Goal: Browse casually

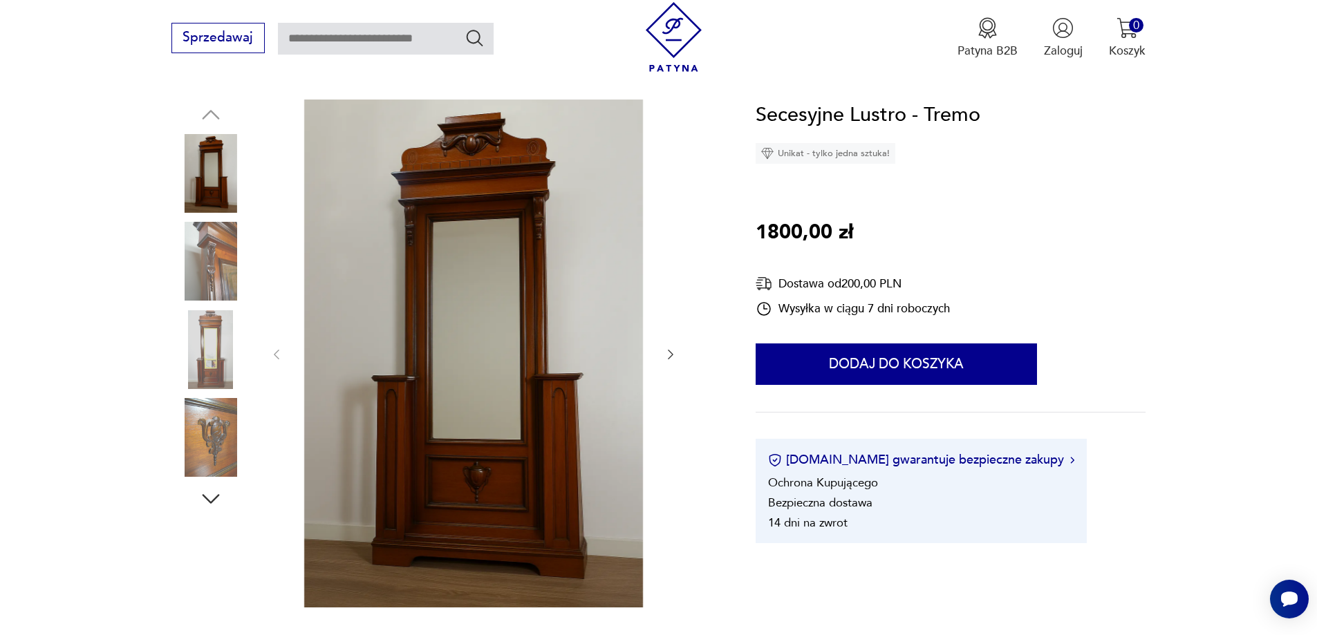
scroll to position [138, 0]
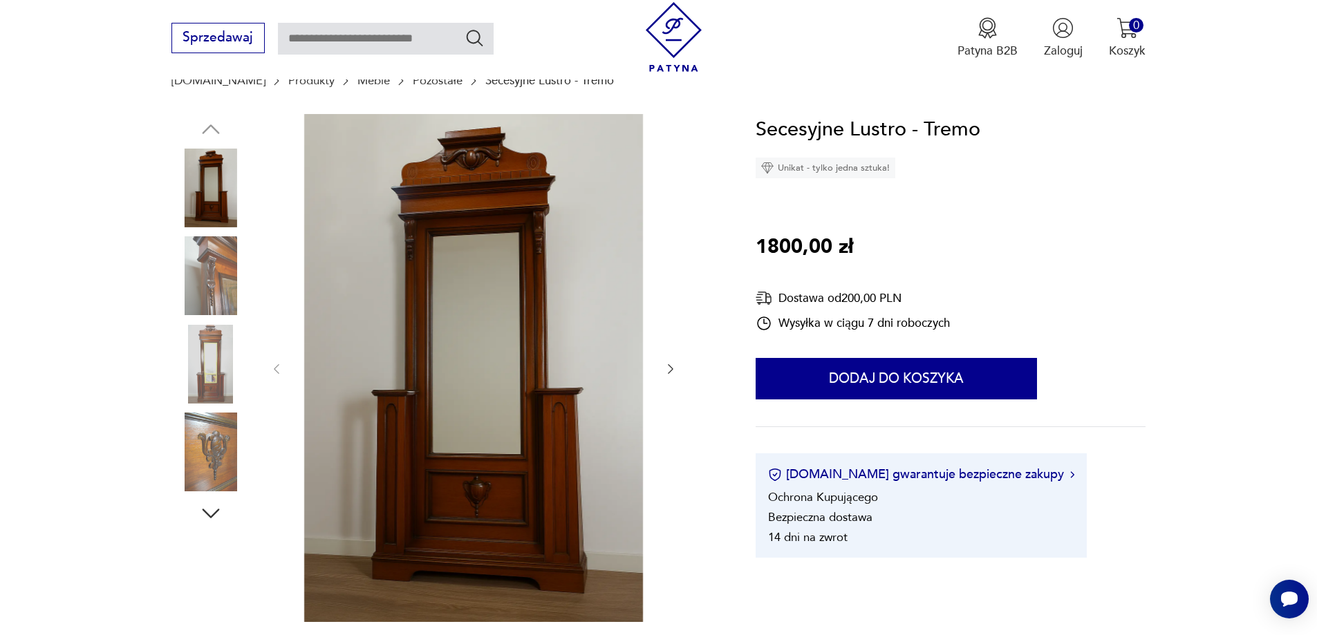
click at [671, 369] on icon "button" at bounding box center [671, 369] width 14 height 14
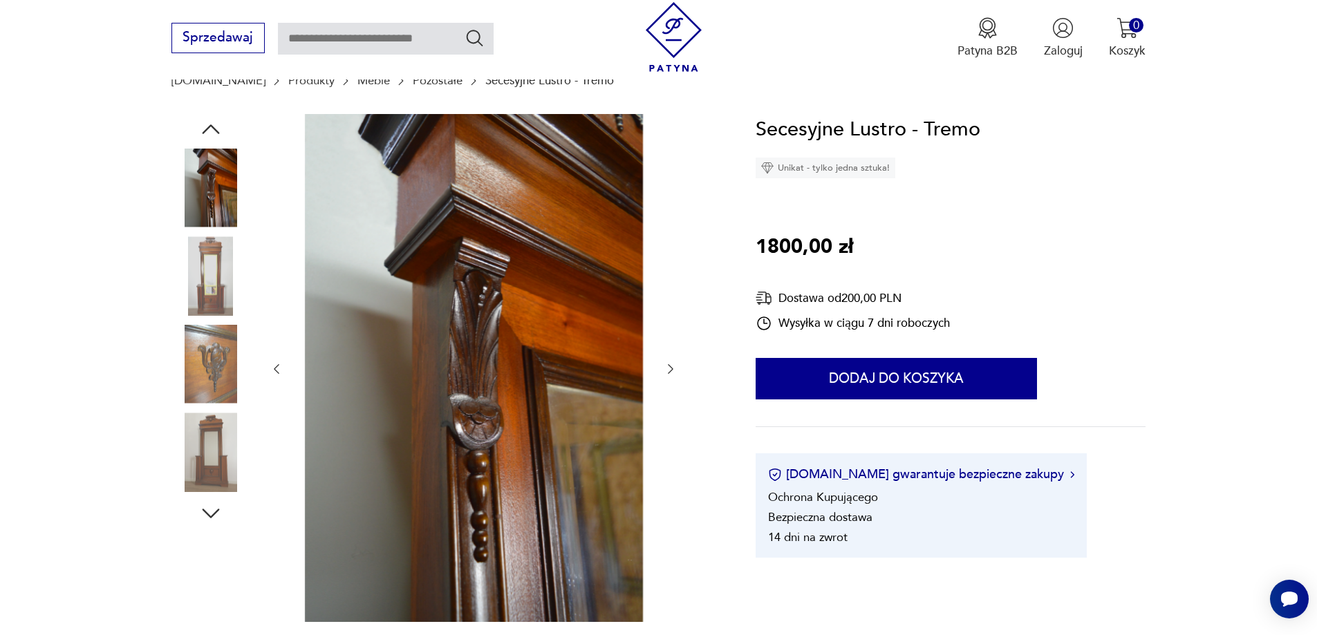
click at [671, 369] on icon "button" at bounding box center [671, 369] width 14 height 14
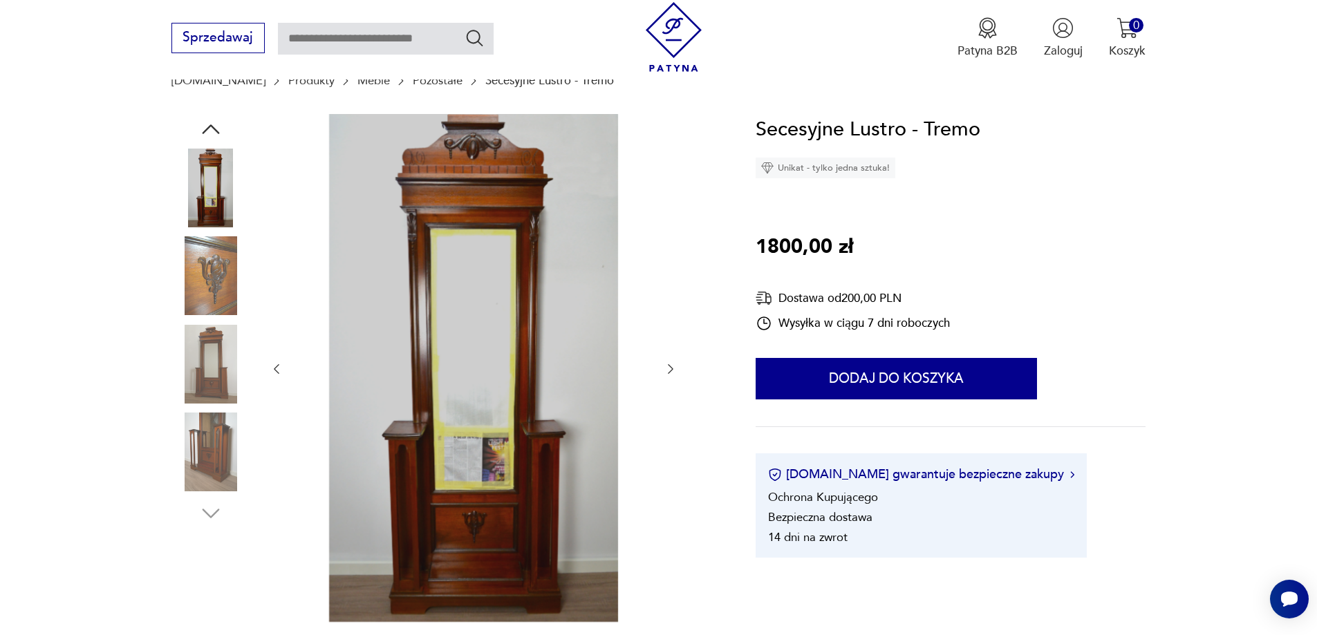
click at [671, 369] on icon "button" at bounding box center [671, 369] width 14 height 14
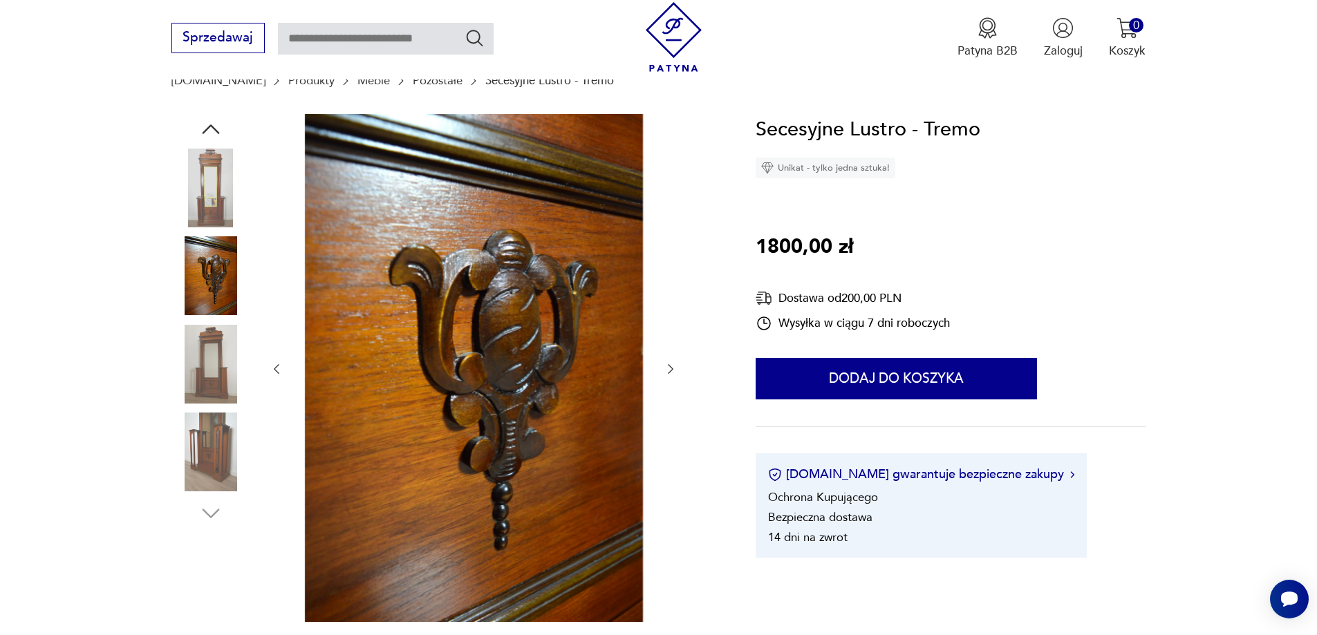
click at [671, 369] on icon "button" at bounding box center [671, 369] width 14 height 14
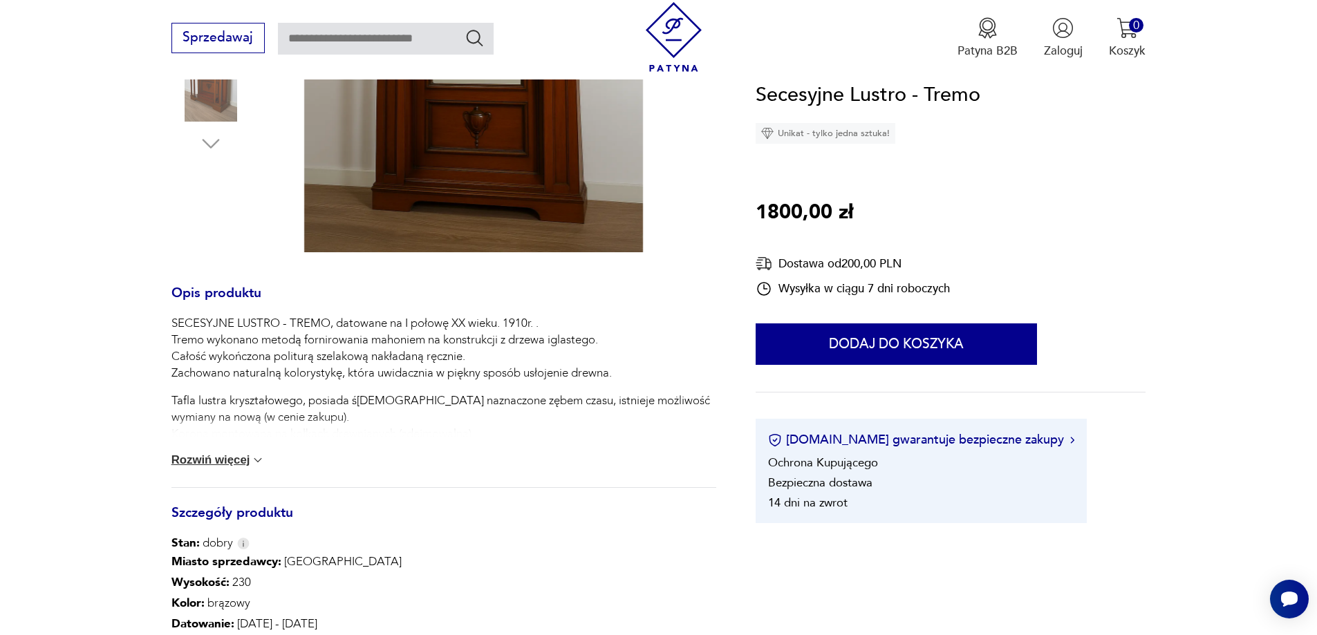
scroll to position [484, 0]
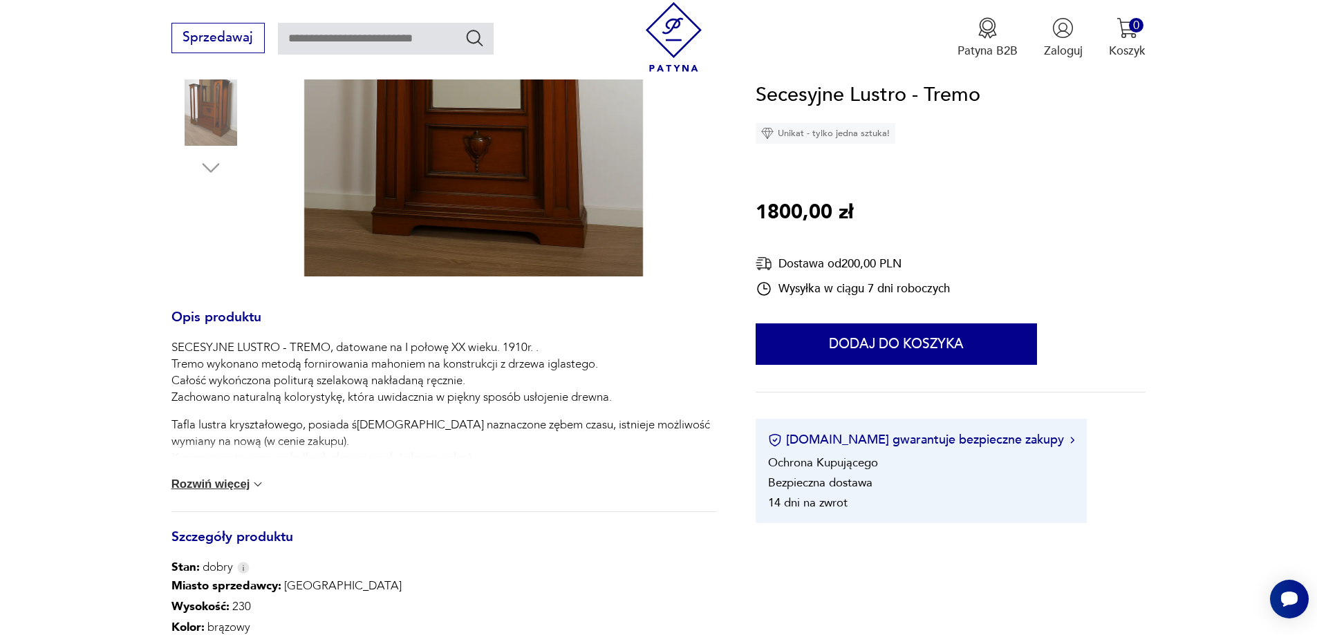
click at [258, 485] on img at bounding box center [258, 485] width 14 height 14
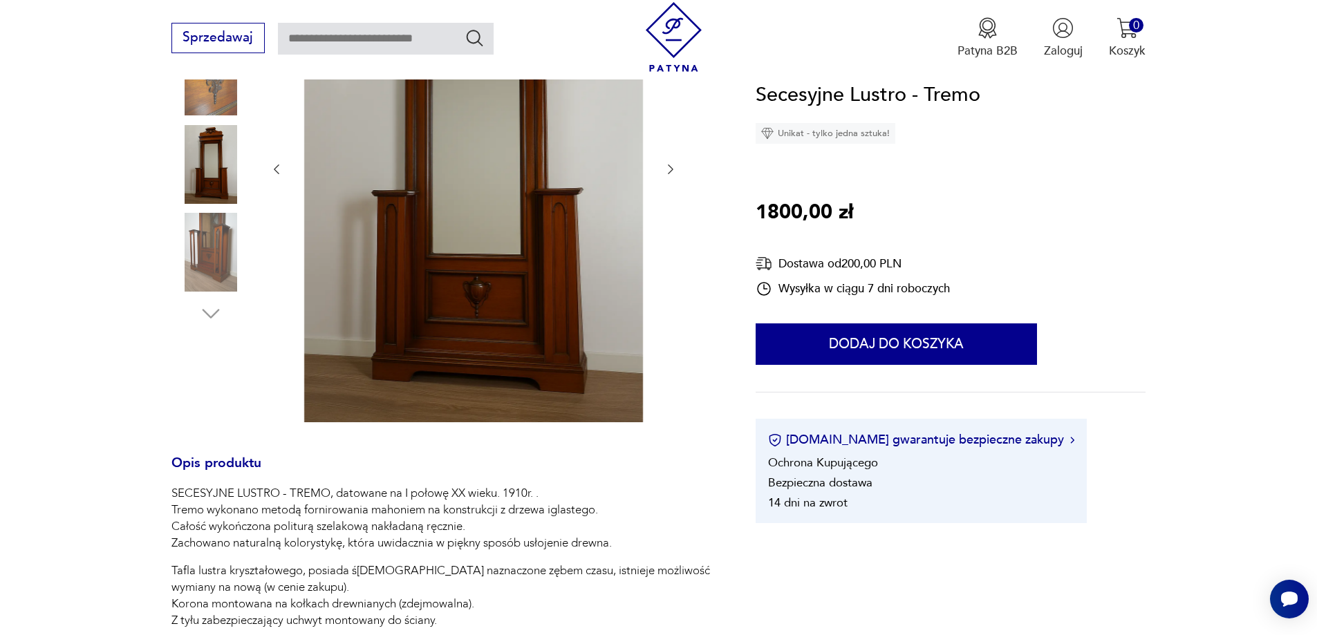
scroll to position [207, 0]
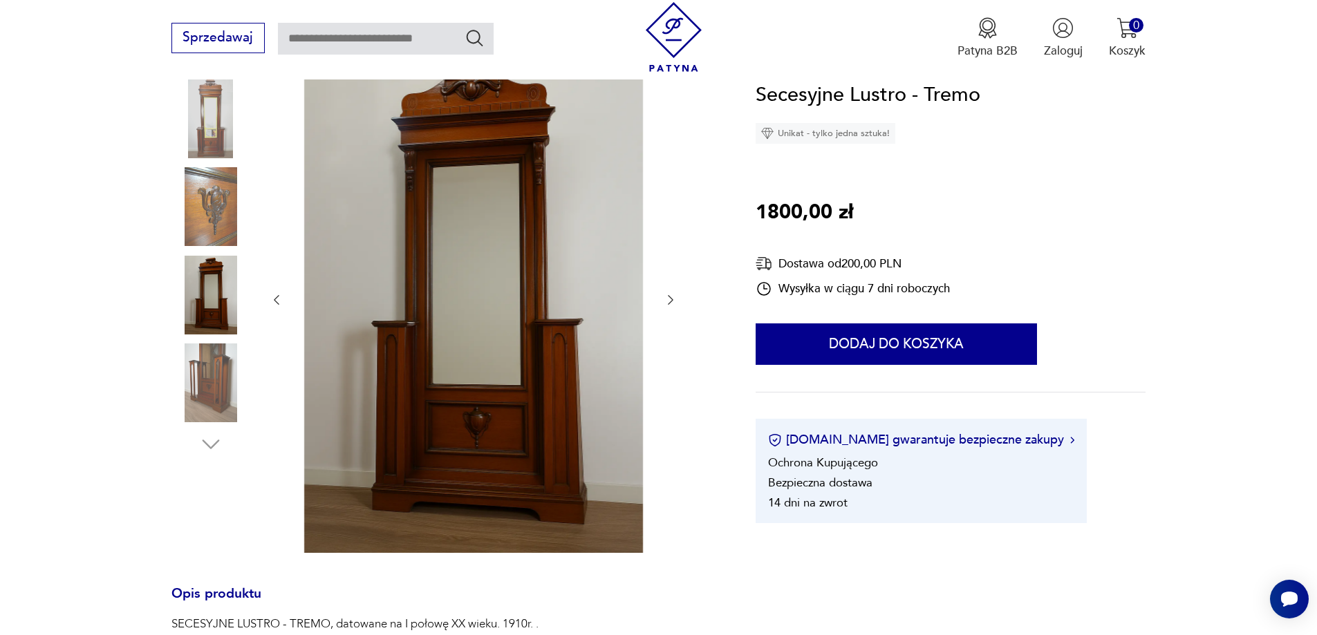
click at [670, 299] on icon "button" at bounding box center [671, 300] width 14 height 14
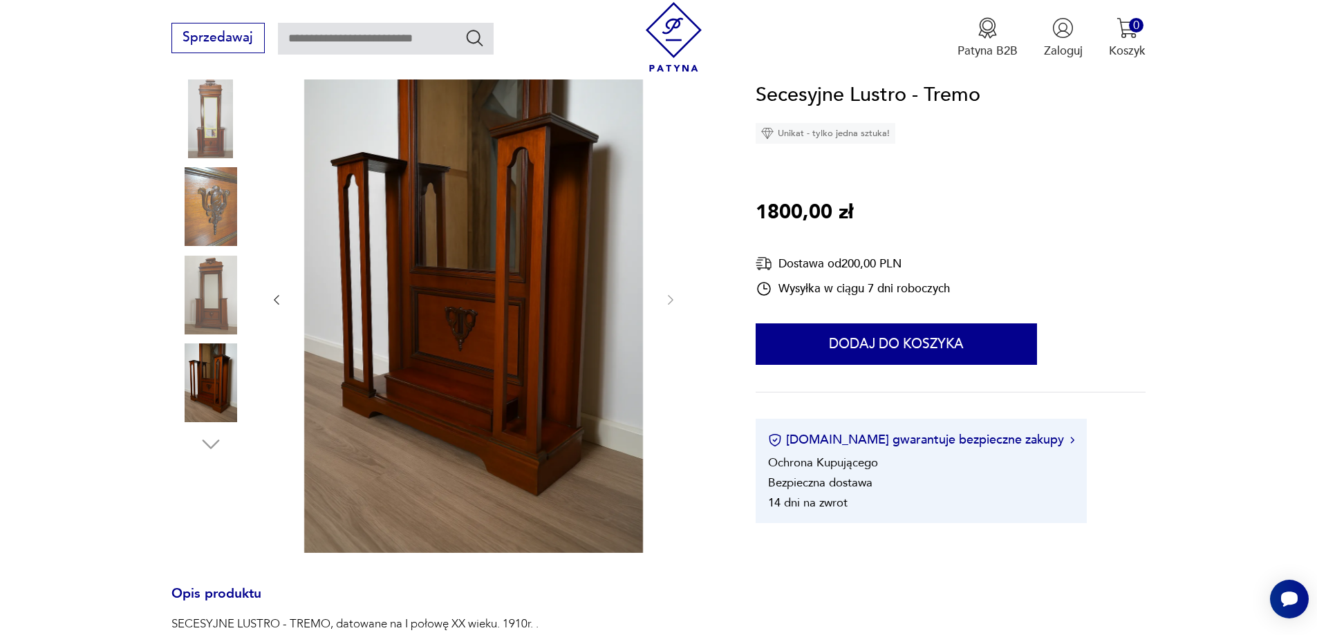
click at [275, 301] on icon "button" at bounding box center [277, 300] width 14 height 14
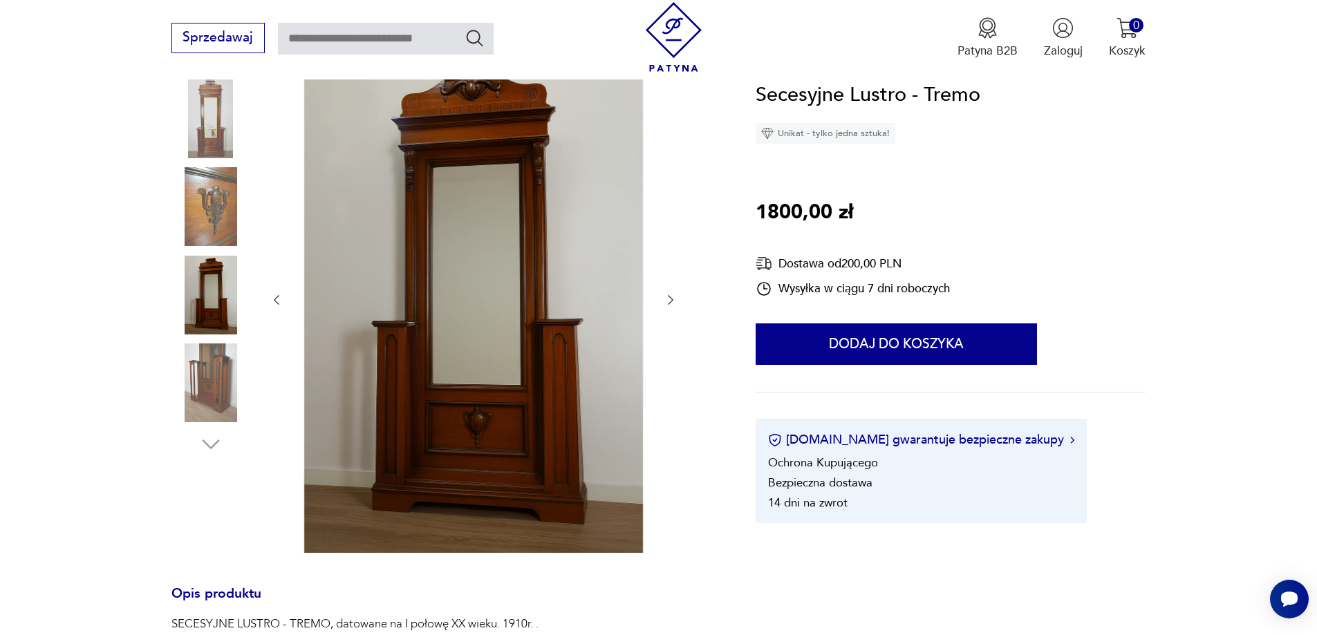
click at [275, 297] on icon "button" at bounding box center [277, 300] width 14 height 14
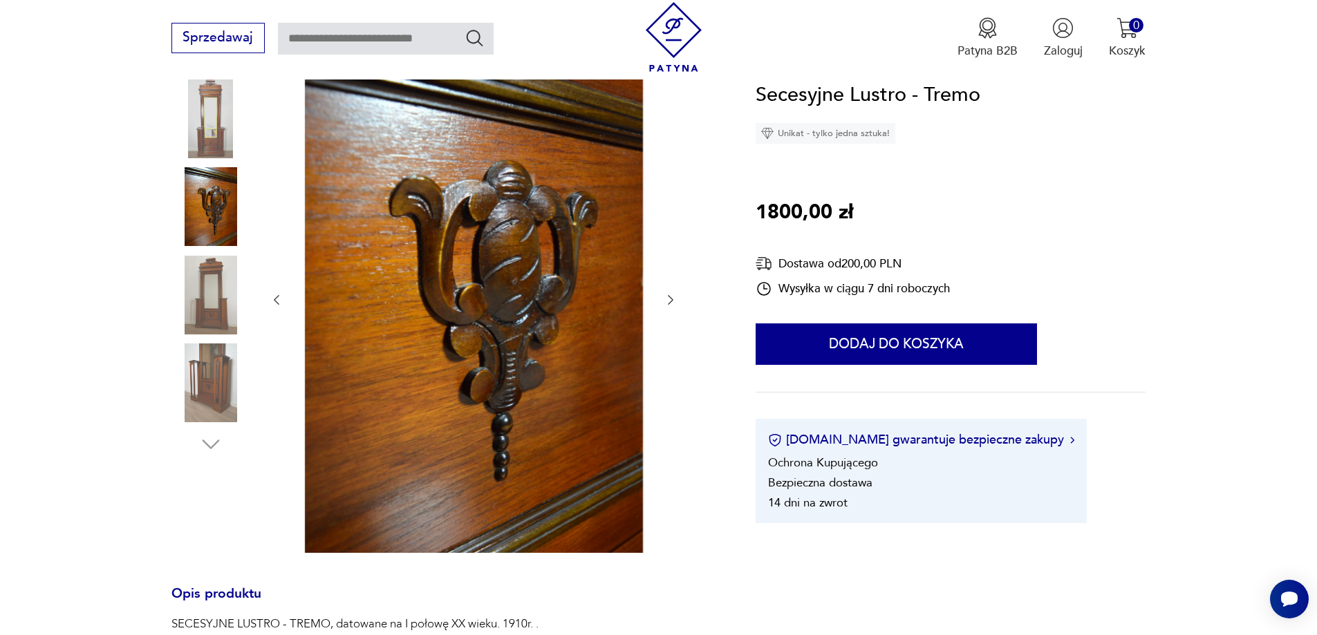
click at [275, 297] on icon "button" at bounding box center [277, 300] width 14 height 14
